Goal: Find specific page/section: Find specific page/section

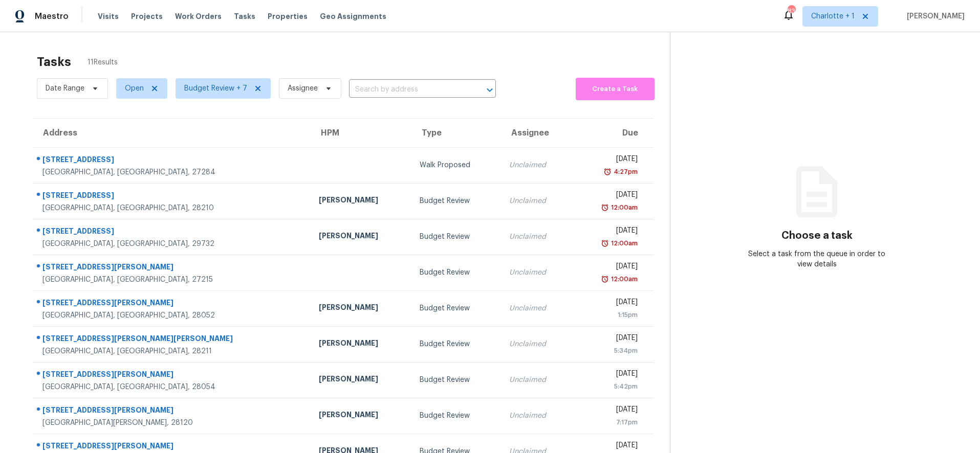
scroll to position [87, 0]
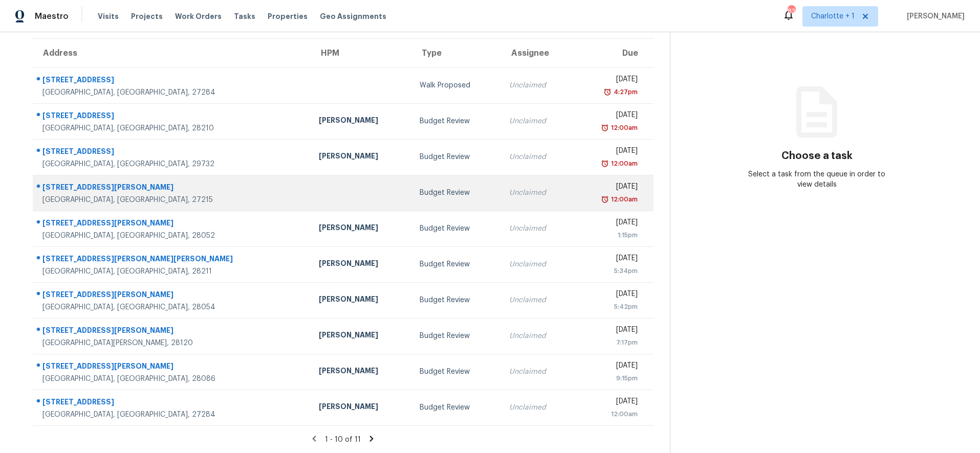
click at [420, 188] on div "Budget Review" at bounding box center [456, 193] width 73 height 10
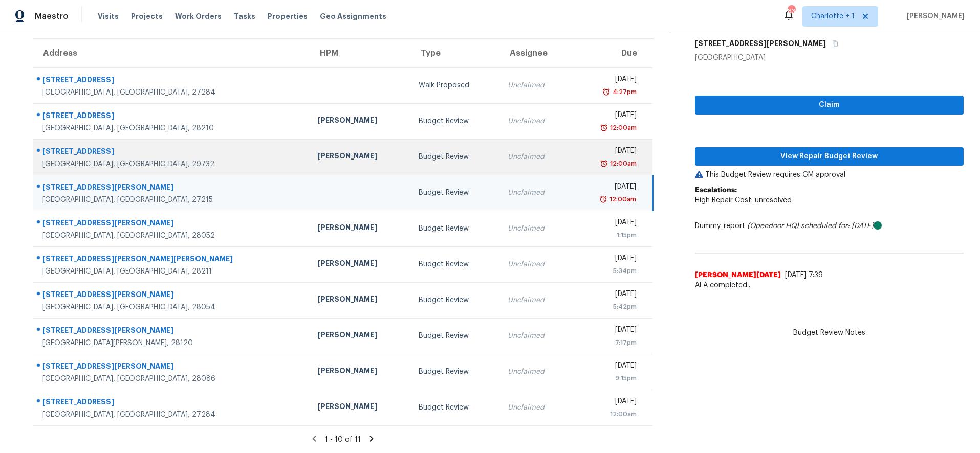
click at [419, 152] on div "Budget Review" at bounding box center [455, 157] width 73 height 10
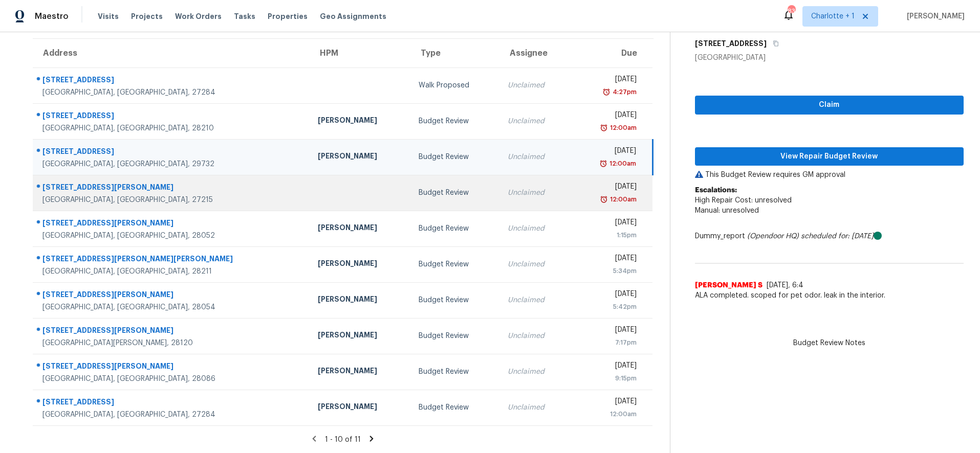
drag, startPoint x: 239, startPoint y: 180, endPoint x: 245, endPoint y: 188, distance: 9.7
click at [310, 180] on td at bounding box center [360, 193] width 101 height 36
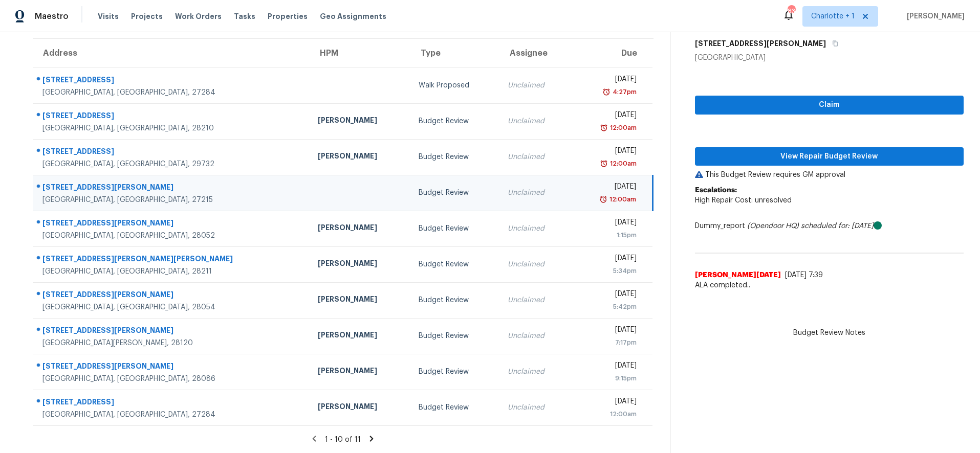
click at [370, 436] on icon at bounding box center [372, 439] width 4 height 6
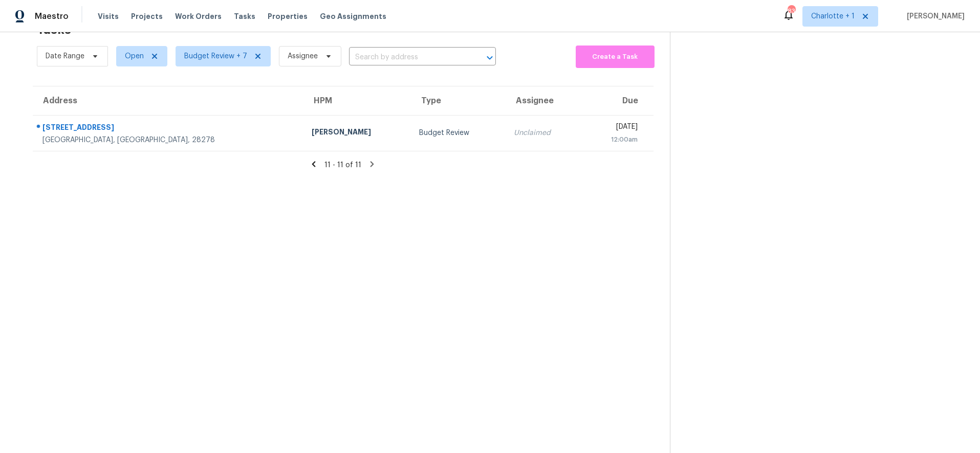
click at [310, 160] on icon at bounding box center [313, 164] width 9 height 9
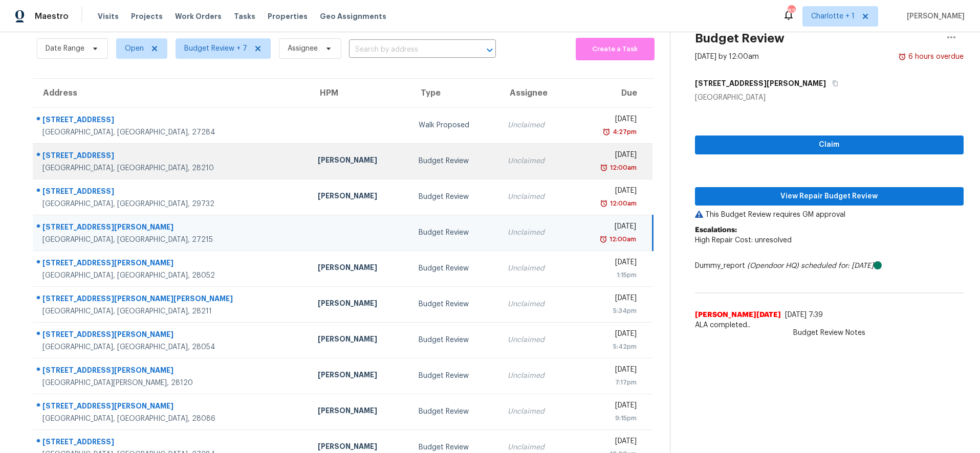
scroll to position [87, 0]
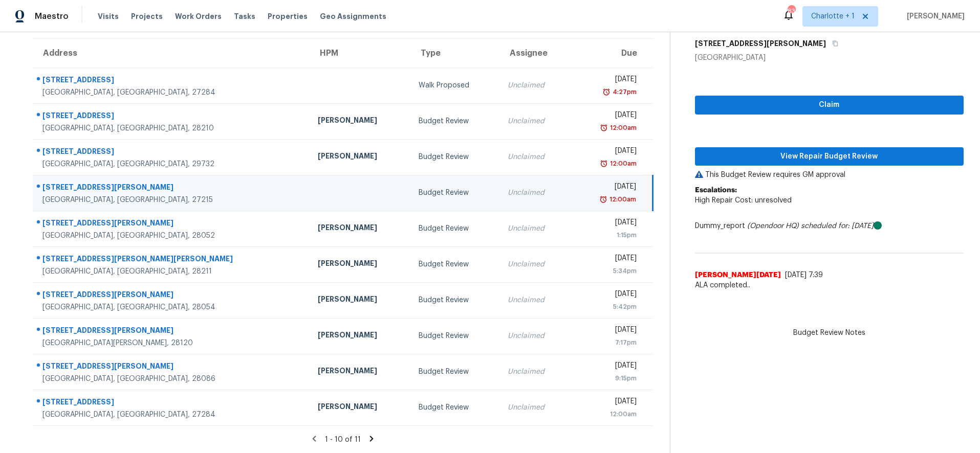
click at [431, 12] on div "Maestro Visits Projects Work Orders Tasks Properties Geo Assignments 83 Charlot…" at bounding box center [490, 16] width 980 height 32
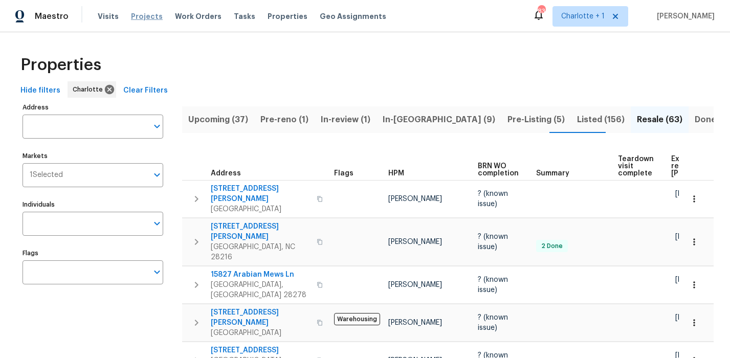
click at [147, 17] on span "Projects" at bounding box center [147, 16] width 32 height 10
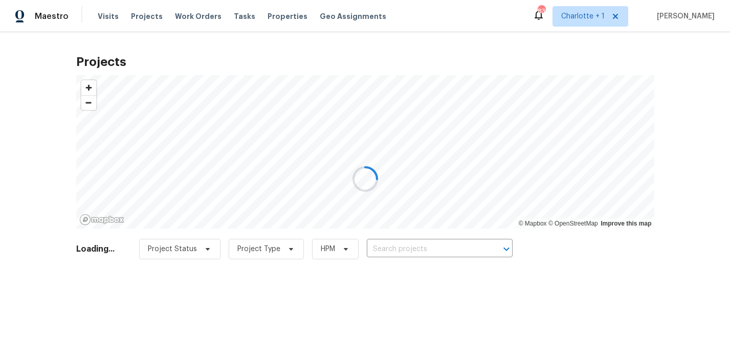
drag, startPoint x: 416, startPoint y: 260, endPoint x: 411, endPoint y: 247, distance: 14.1
click at [416, 260] on div at bounding box center [365, 179] width 730 height 358
click at [410, 245] on div at bounding box center [365, 179] width 730 height 358
click at [411, 249] on div at bounding box center [365, 179] width 730 height 358
click at [411, 247] on div at bounding box center [365, 179] width 730 height 358
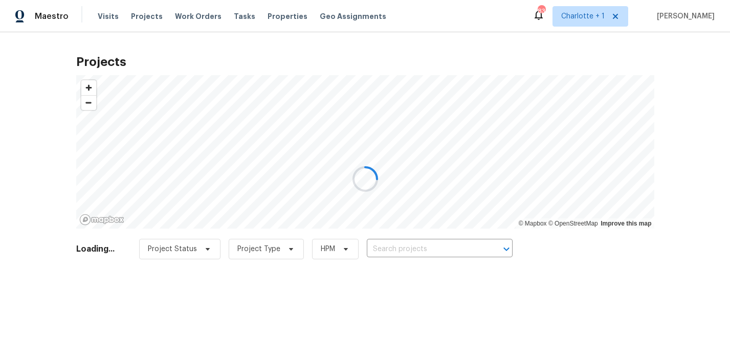
click at [452, 262] on div at bounding box center [365, 179] width 730 height 358
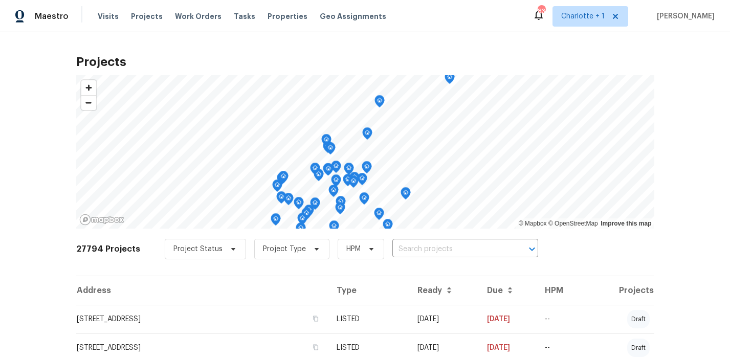
click at [675, 89] on div "Projects © Mapbox © OpenStreetMap Improve this map 27794 Projects Project Statu…" at bounding box center [365, 195] width 730 height 326
click at [405, 252] on input "text" at bounding box center [450, 249] width 117 height 16
type input "149 mar"
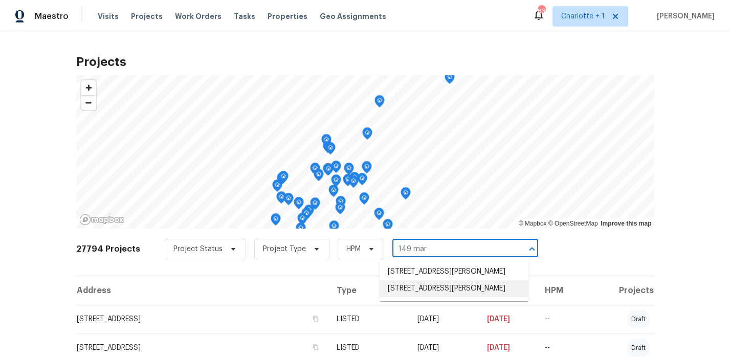
click at [413, 290] on li "[STREET_ADDRESS][PERSON_NAME]" at bounding box center [454, 288] width 149 height 17
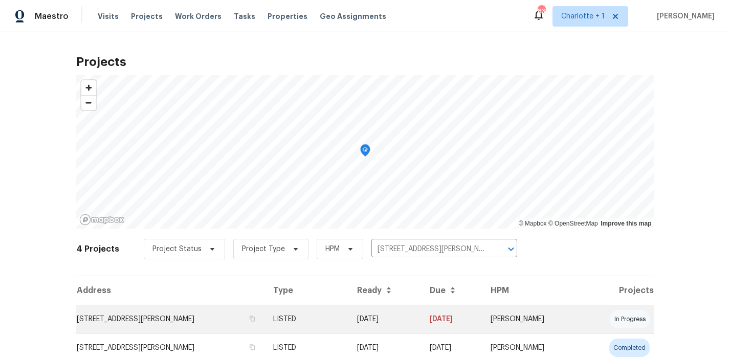
click at [248, 322] on td "[STREET_ADDRESS][PERSON_NAME]" at bounding box center [170, 319] width 189 height 29
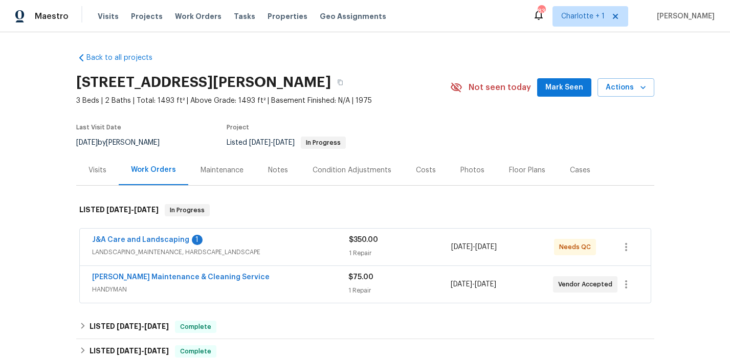
click at [425, 166] on div "Costs" at bounding box center [426, 170] width 20 height 10
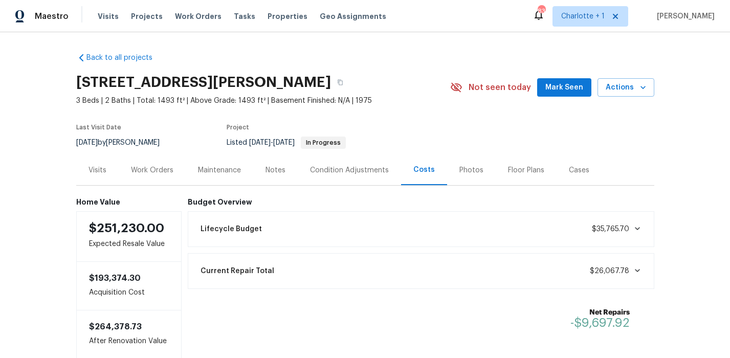
click at [470, 175] on div "Photos" at bounding box center [471, 170] width 24 height 10
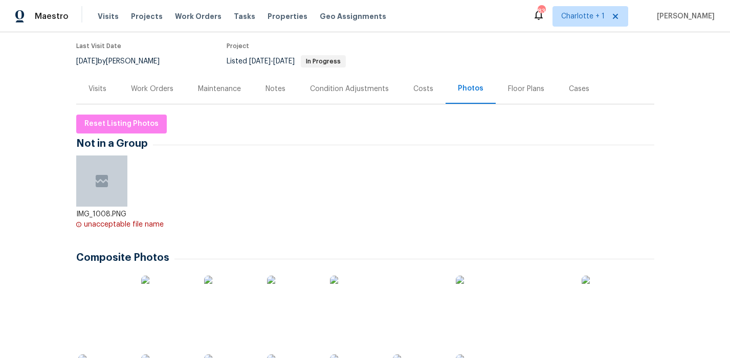
scroll to position [216, 0]
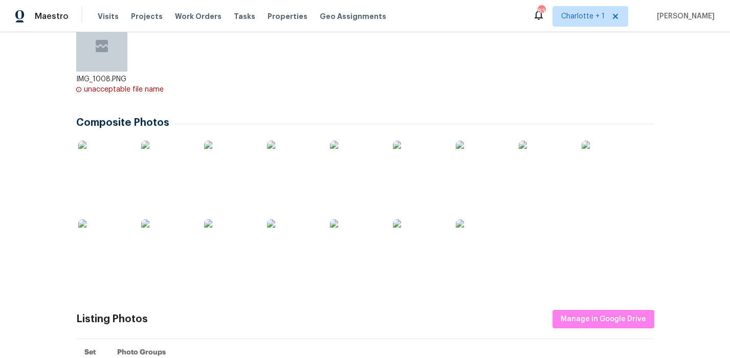
click at [106, 163] on img at bounding box center [103, 166] width 51 height 51
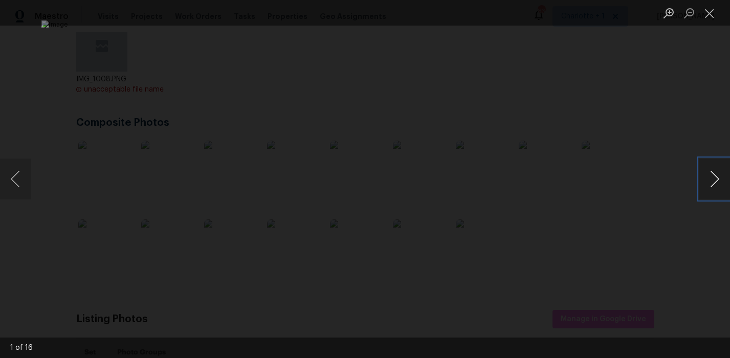
click at [717, 188] on button "Next image" at bounding box center [714, 179] width 31 height 41
click at [716, 188] on button "Next image" at bounding box center [714, 179] width 31 height 41
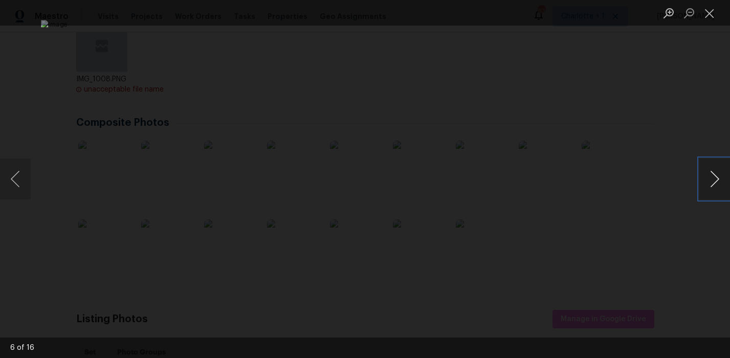
click at [716, 188] on button "Next image" at bounding box center [714, 179] width 31 height 41
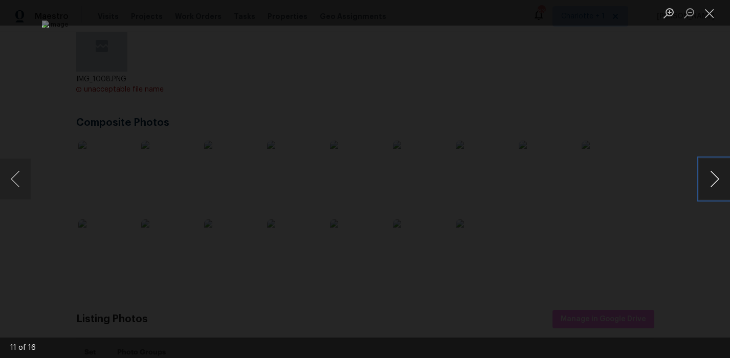
click at [716, 188] on button "Next image" at bounding box center [714, 179] width 31 height 41
click at [712, 165] on button "Next image" at bounding box center [714, 179] width 31 height 41
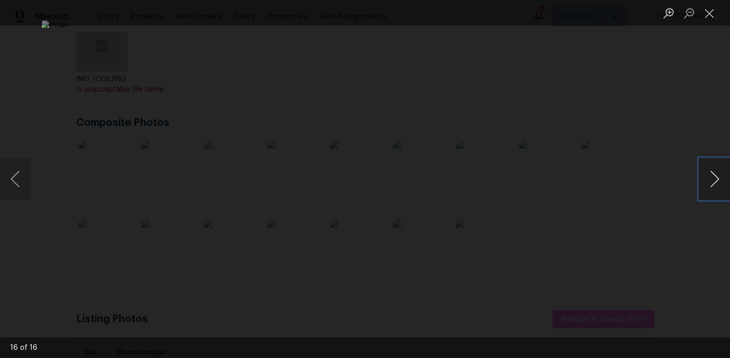
click at [712, 165] on button "Next image" at bounding box center [714, 179] width 31 height 41
click at [711, 125] on div "Lightbox" at bounding box center [365, 179] width 730 height 358
